Goal: Communication & Community: Answer question/provide support

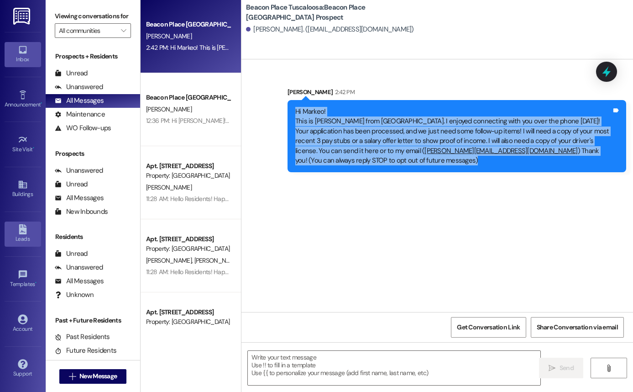
click at [24, 233] on icon at bounding box center [23, 229] width 8 height 10
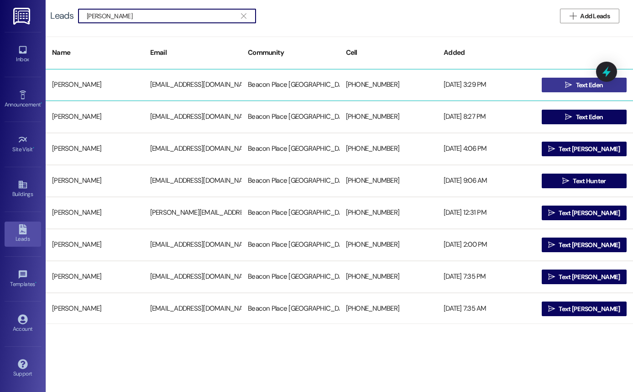
type input "[PERSON_NAME]"
click at [567, 92] on span " Text Eden" at bounding box center [584, 85] width 42 height 14
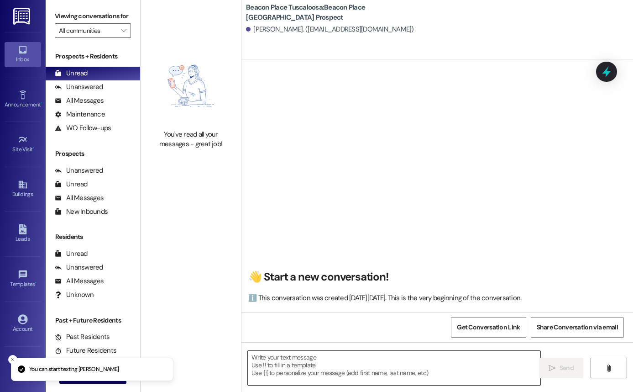
click at [303, 360] on textarea at bounding box center [394, 368] width 293 height 34
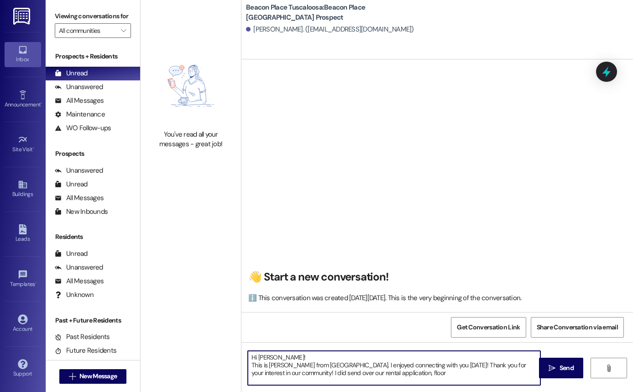
click at [358, 376] on textarea "Hi [PERSON_NAME]! This is [PERSON_NAME] from [GEOGRAPHIC_DATA]. I enjoyed conne…" at bounding box center [394, 368] width 293 height 34
click at [470, 374] on textarea "Hi [PERSON_NAME]! This is [PERSON_NAME] from [GEOGRAPHIC_DATA]. I enjoyed conne…" at bounding box center [394, 368] width 293 height 34
type textarea "Hi [PERSON_NAME]! This is [PERSON_NAME] from [GEOGRAPHIC_DATA]. I enjoyed conne…"
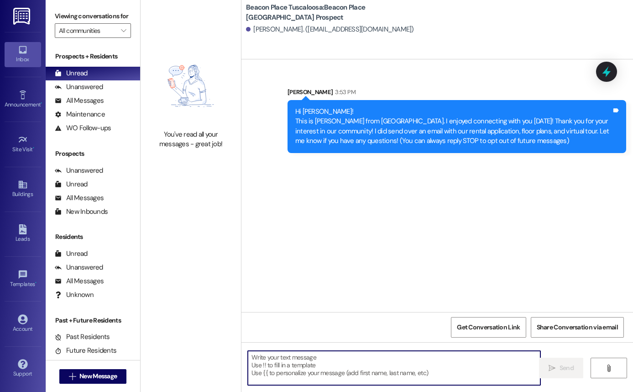
scroll to position [11, 0]
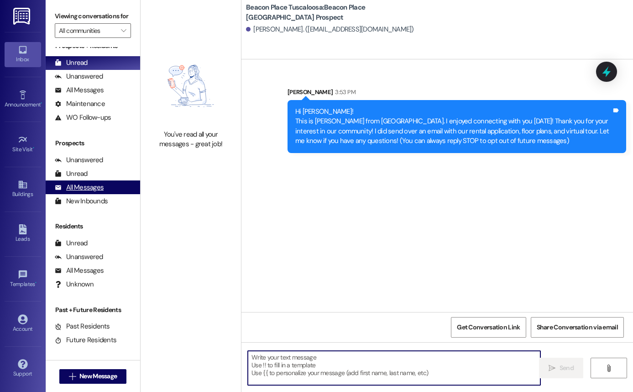
click at [91, 192] on div "All Messages" at bounding box center [79, 188] width 49 height 10
